Goal: Transaction & Acquisition: Purchase product/service

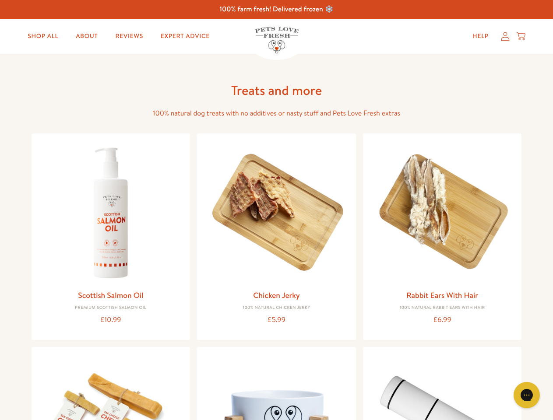
click at [527, 396] on icon "Gorgias live chat" at bounding box center [527, 395] width 8 height 8
